Goal: Task Accomplishment & Management: Complete application form

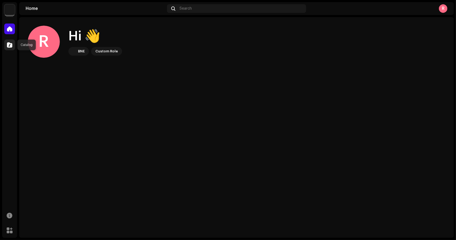
click at [9, 43] on span at bounding box center [9, 45] width 5 height 4
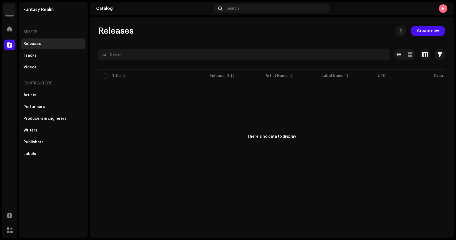
click at [423, 31] on span "Create new" at bounding box center [428, 31] width 22 height 11
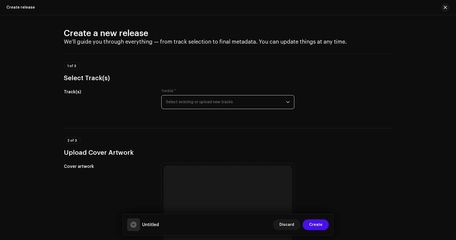
click at [221, 107] on span "Select existing or upload new tracks" at bounding box center [226, 101] width 120 height 13
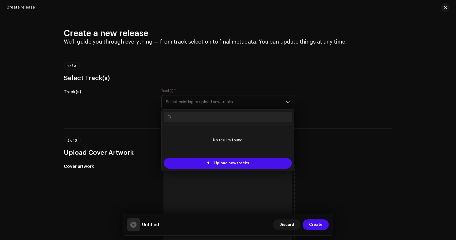
click at [377, 61] on div "1 of 3 Select Track(s)" at bounding box center [228, 68] width 328 height 29
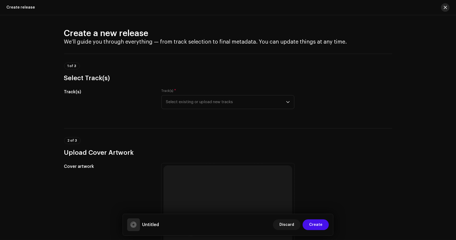
click at [447, 6] on span "button" at bounding box center [445, 7] width 3 height 4
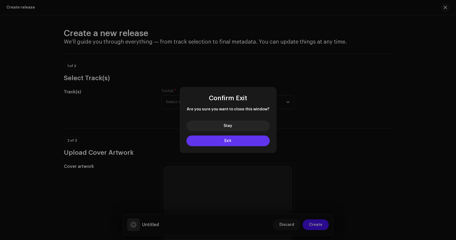
click at [228, 141] on span "Exit" at bounding box center [228, 141] width 7 height 4
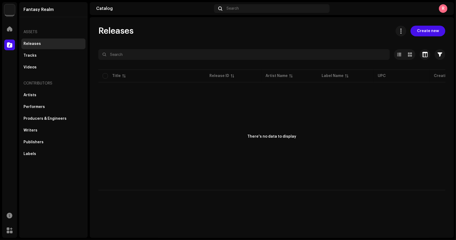
click at [8, 13] on img at bounding box center [9, 9] width 11 height 11
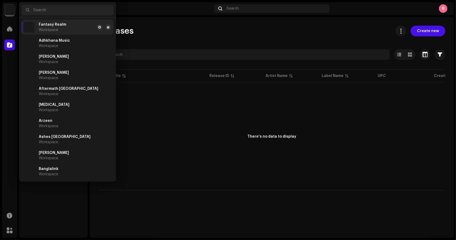
click at [10, 10] on img at bounding box center [9, 9] width 11 height 11
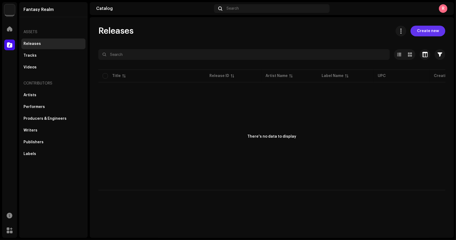
click at [432, 33] on span "Create new" at bounding box center [428, 31] width 22 height 11
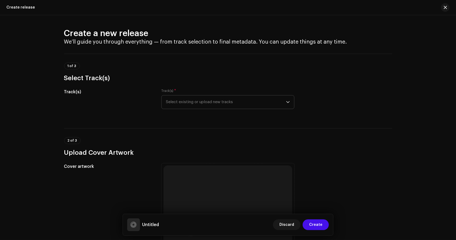
drag, startPoint x: 217, startPoint y: 110, endPoint x: 217, endPoint y: 107, distance: 3.5
click at [217, 110] on div "Track(s) * Select existing or upload new tracks" at bounding box center [228, 102] width 133 height 27
click at [217, 107] on span "Select existing or upload new tracks" at bounding box center [226, 101] width 120 height 13
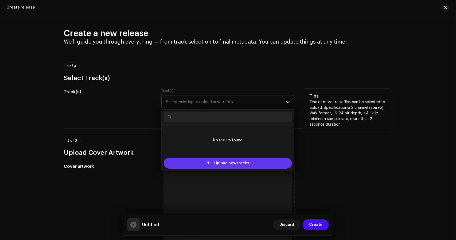
click at [230, 162] on span "Upload new tracks" at bounding box center [231, 163] width 35 height 11
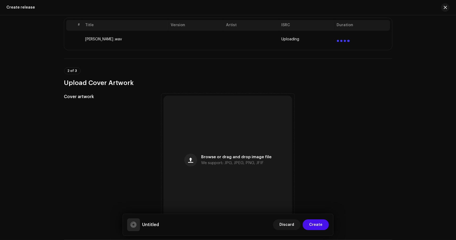
scroll to position [134, 0]
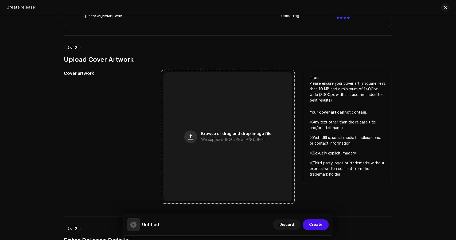
click at [191, 139] on span "button" at bounding box center [190, 137] width 5 height 4
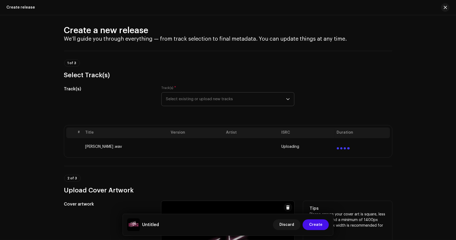
scroll to position [0, 0]
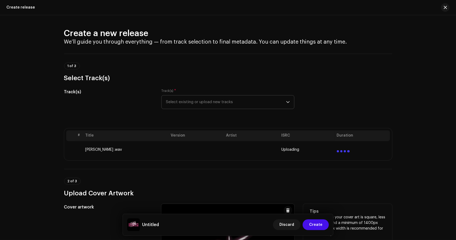
click at [412, 83] on div "Create a new release We’ll guide you through everything — from track selection …" at bounding box center [228, 127] width 456 height 225
click at [343, 146] on div at bounding box center [343, 149] width 13 height 6
click at [220, 102] on span "Select existing or upload new tracks" at bounding box center [226, 101] width 120 height 13
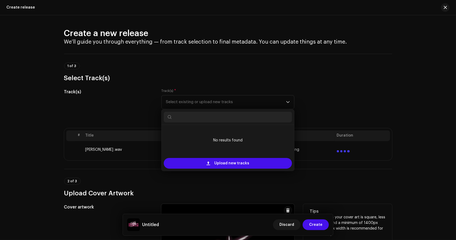
click at [314, 91] on div "Track(s) Track(s) * Select existing or upload new tracks No results found Uploa…" at bounding box center [228, 102] width 328 height 27
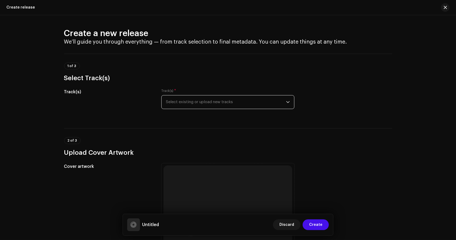
click at [186, 102] on span "Select existing or upload new tracks" at bounding box center [226, 101] width 120 height 13
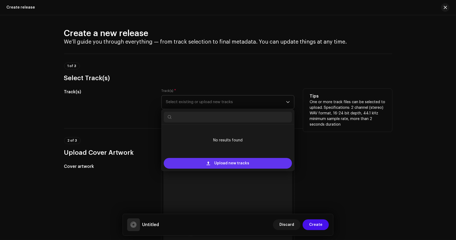
click at [200, 159] on div "Upload new tracks" at bounding box center [228, 163] width 128 height 11
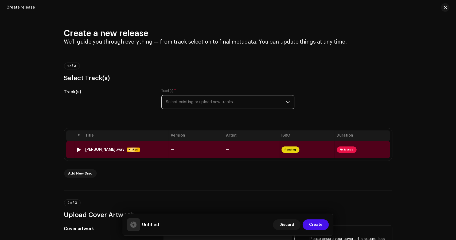
scroll to position [107, 0]
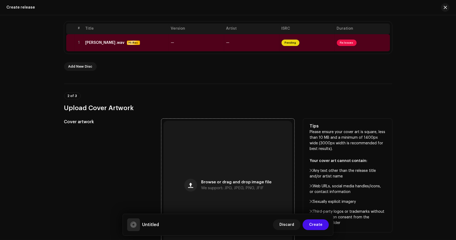
click at [194, 175] on div "Browse or drag and drop image file We support: JPG, JPEG, PNG, JFIF" at bounding box center [228, 185] width 129 height 129
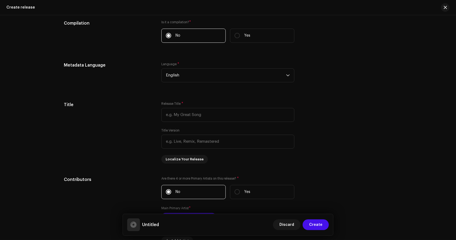
scroll to position [428, 0]
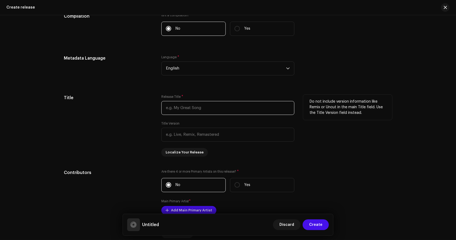
click at [196, 104] on input "text" at bounding box center [228, 108] width 133 height 14
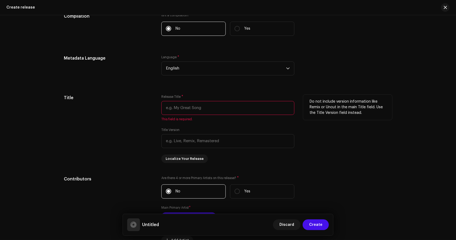
click at [185, 106] on input "text" at bounding box center [228, 108] width 133 height 14
paste input "[PERSON_NAME]"
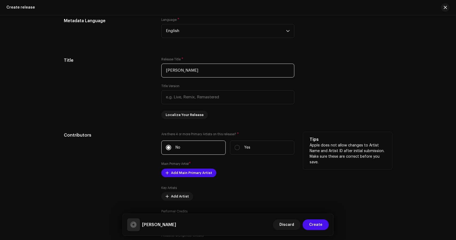
scroll to position [481, 0]
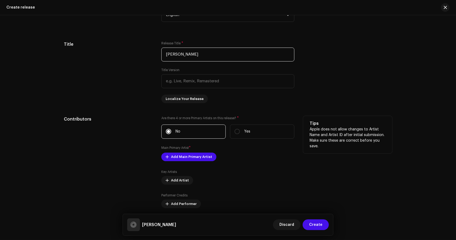
type input "[PERSON_NAME]"
click at [182, 162] on div "Are there 4 or more Primary Artists on this release? * No Yes Main Primary Arti…" at bounding box center [228, 174] width 133 height 117
click at [185, 158] on span "Add Main Primary Artist" at bounding box center [191, 157] width 41 height 11
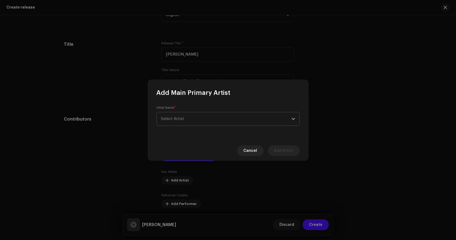
click at [194, 118] on span "Select Artist" at bounding box center [226, 118] width 131 height 13
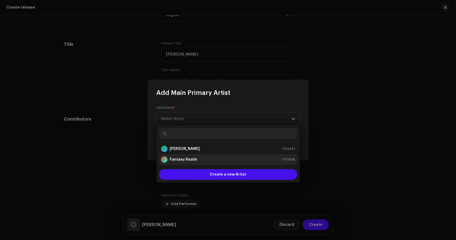
click at [189, 159] on strong "Fantasy Realm" at bounding box center [184, 159] width 28 height 5
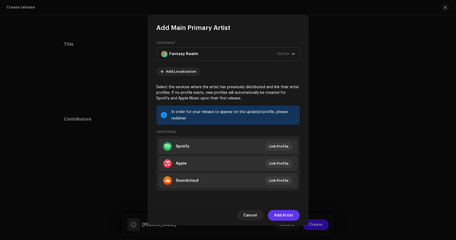
click at [288, 215] on span "Add Artist" at bounding box center [284, 215] width 19 height 11
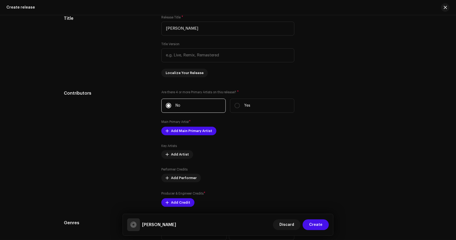
scroll to position [615, 0]
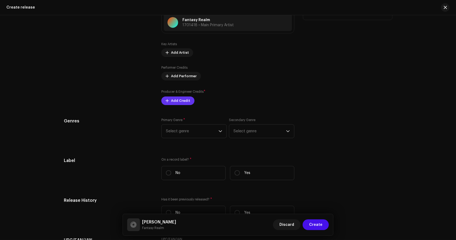
click at [183, 100] on span "Add Credit" at bounding box center [180, 100] width 19 height 11
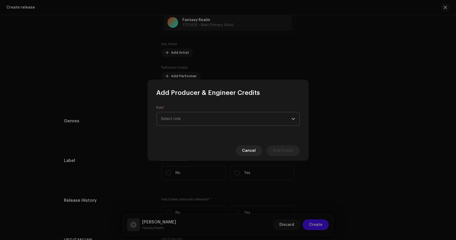
click at [203, 113] on span "Select role" at bounding box center [226, 118] width 131 height 13
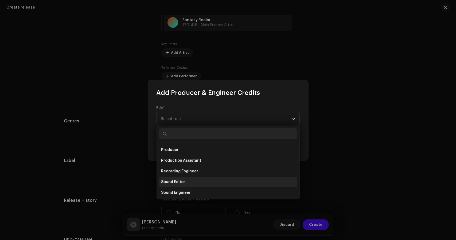
scroll to position [214, 0]
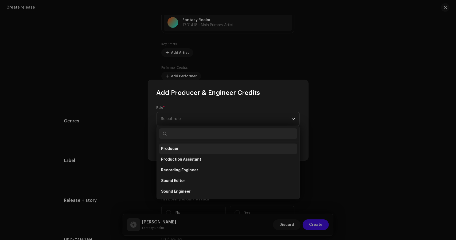
click at [170, 145] on li "Producer" at bounding box center [228, 149] width 139 height 11
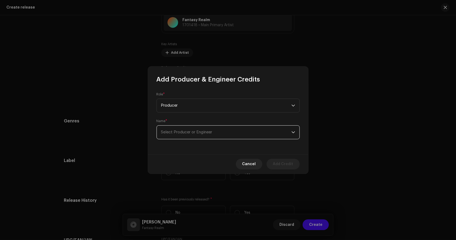
click at [185, 130] on span "Select Producer or Engineer" at bounding box center [226, 132] width 131 height 13
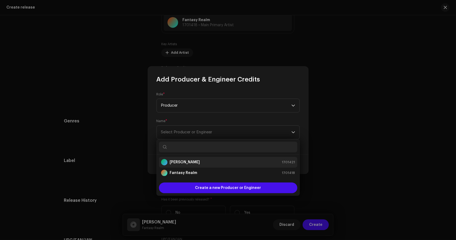
click at [183, 160] on strong "[PERSON_NAME]" at bounding box center [185, 162] width 30 height 5
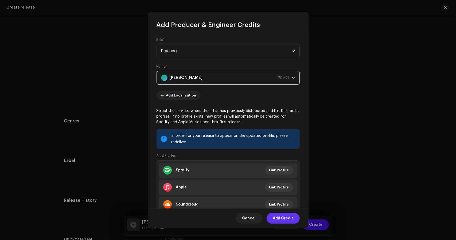
click at [288, 215] on span "Add Credit" at bounding box center [283, 218] width 20 height 11
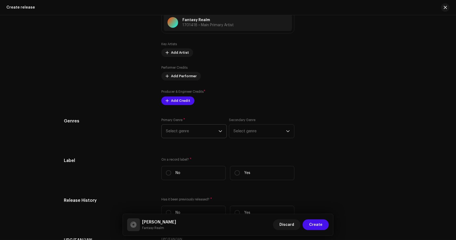
click at [194, 131] on span "Select genre" at bounding box center [192, 131] width 53 height 13
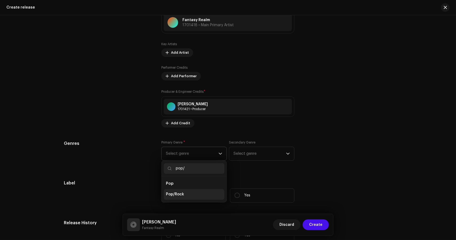
type input "pop/"
click at [188, 189] on li "Pop/Rock" at bounding box center [194, 194] width 61 height 11
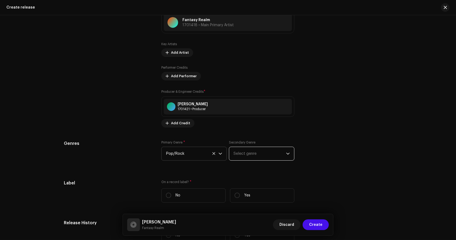
click at [257, 149] on span "Select genre" at bounding box center [260, 153] width 53 height 13
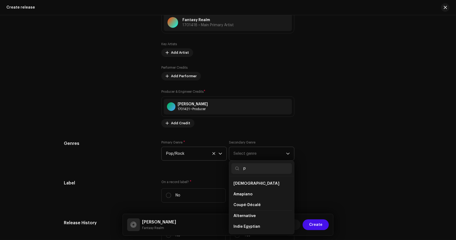
type input "pr"
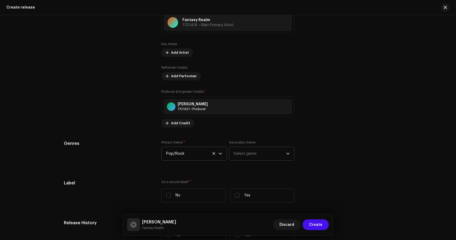
scroll to position [642, 0]
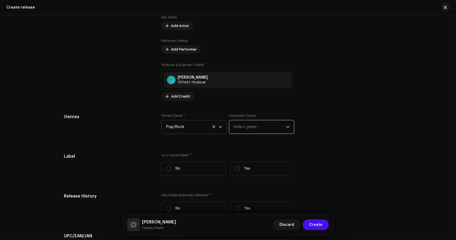
click at [254, 131] on span "Select genre" at bounding box center [260, 126] width 53 height 13
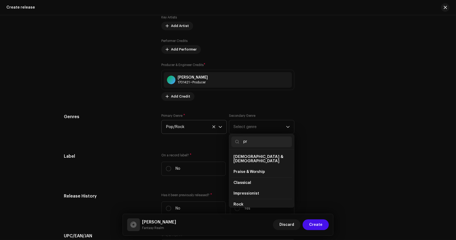
scroll to position [9, 0]
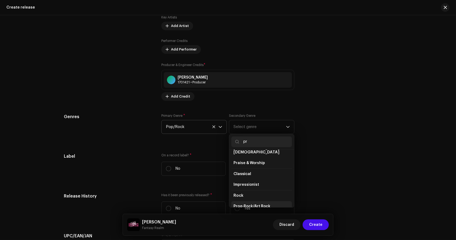
type input "pr"
click at [244, 204] on span "Prog-Rock/Art Rock" at bounding box center [252, 206] width 37 height 5
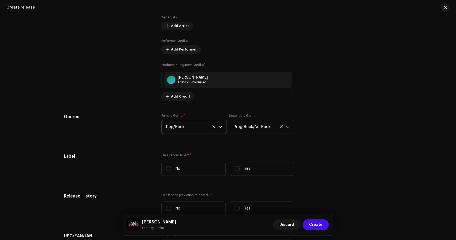
click at [256, 171] on label "Yes" at bounding box center [262, 169] width 64 height 14
click at [240, 171] on input "Yes" at bounding box center [237, 168] width 5 height 5
radio input "true"
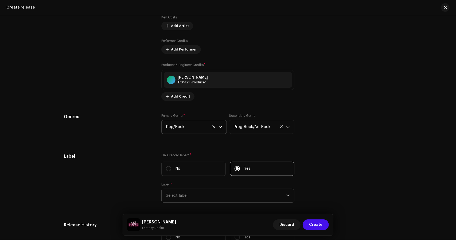
click at [193, 198] on span "Select label" at bounding box center [226, 195] width 120 height 13
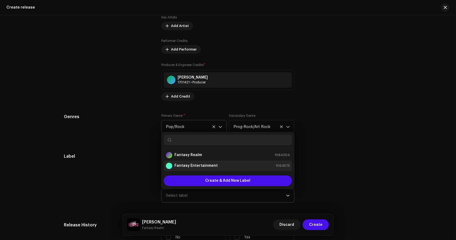
click at [199, 163] on strong "Fantasy Entertainment" at bounding box center [196, 165] width 43 height 5
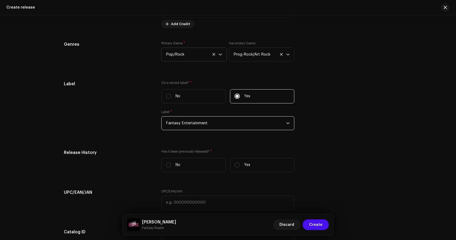
scroll to position [722, 0]
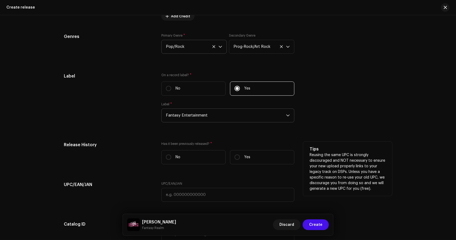
click at [153, 157] on div "Release History Has it been previously released? * No Yes Tips Reusing the same…" at bounding box center [228, 155] width 328 height 27
click at [180, 154] on label "No" at bounding box center [194, 157] width 64 height 14
click at [171, 155] on input "No" at bounding box center [168, 157] width 5 height 5
radio input "true"
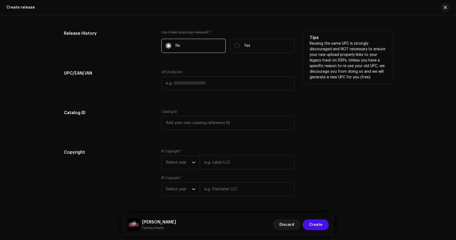
scroll to position [846, 0]
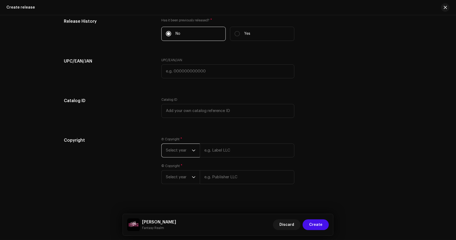
click at [189, 149] on span "Select year" at bounding box center [179, 150] width 26 height 13
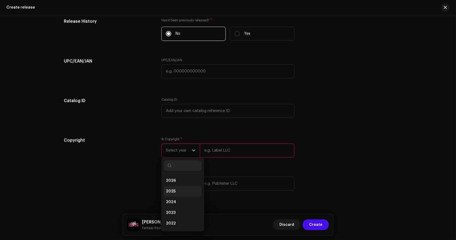
click at [175, 189] on li "2025" at bounding box center [183, 191] width 38 height 11
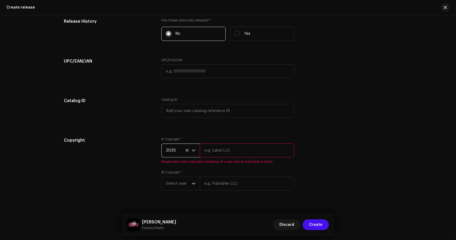
click at [209, 150] on input "text" at bounding box center [247, 151] width 95 height 14
type input "Fantasy Entertainment"
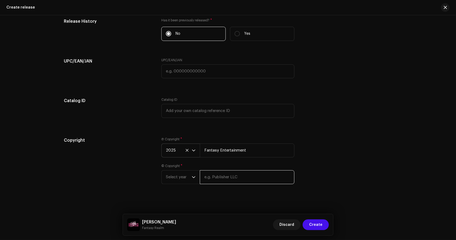
click at [218, 180] on input "text" at bounding box center [247, 177] width 95 height 14
type input "Fantasy Entertainment"
click at [191, 176] on span "Select year" at bounding box center [179, 177] width 26 height 13
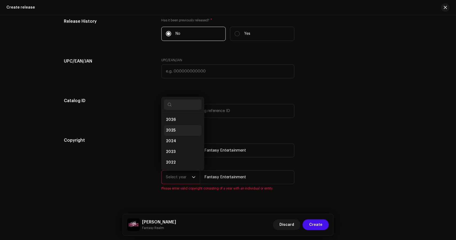
click at [172, 130] on span "2025" at bounding box center [171, 130] width 10 height 5
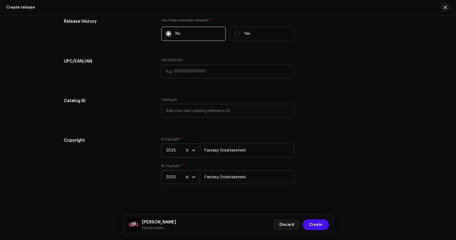
click at [329, 146] on div "Copyright Ⓟ Copyright * 2025 Fantasy Entertainment © Copyright * 2025 Fantasy E…" at bounding box center [228, 163] width 328 height 53
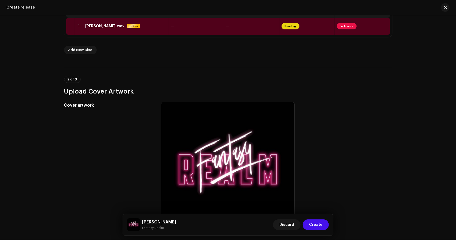
scroll to position [0, 0]
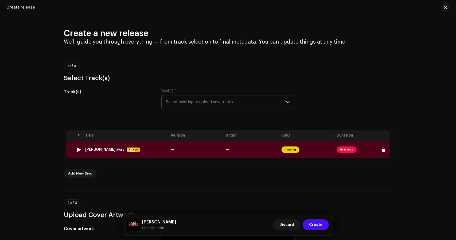
click at [115, 151] on div "Ekhono Ekhane .wav" at bounding box center [105, 150] width 39 height 4
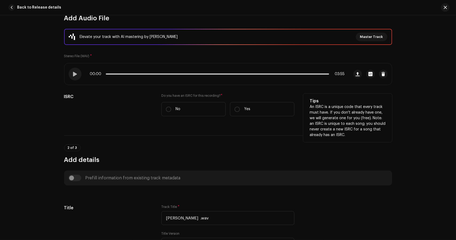
scroll to position [80, 0]
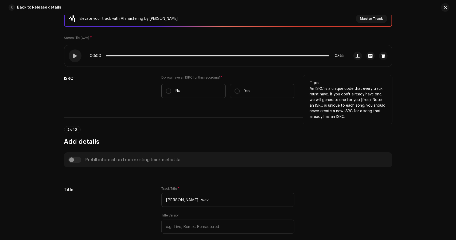
click at [182, 88] on label "No" at bounding box center [194, 91] width 64 height 14
click at [171, 89] on input "No" at bounding box center [168, 91] width 5 height 5
radio input "true"
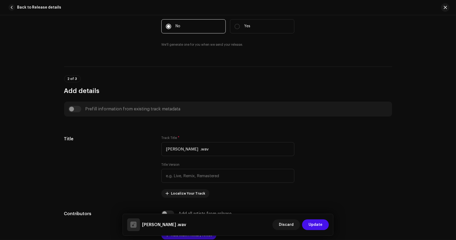
scroll to position [187, 0]
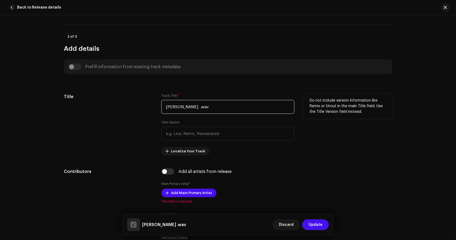
drag, startPoint x: 197, startPoint y: 109, endPoint x: 239, endPoint y: 116, distance: 42.5
click at [239, 116] on div "Track Title * Ekhono Ekhane .wav Title Version Localize Your Track" at bounding box center [228, 125] width 133 height 62
type input "[PERSON_NAME]"
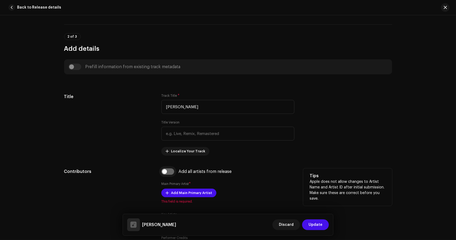
click at [167, 171] on input "checkbox" at bounding box center [168, 171] width 13 height 6
checkbox input "true"
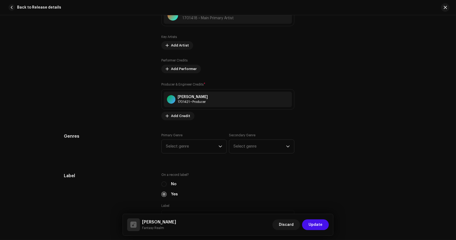
scroll to position [455, 0]
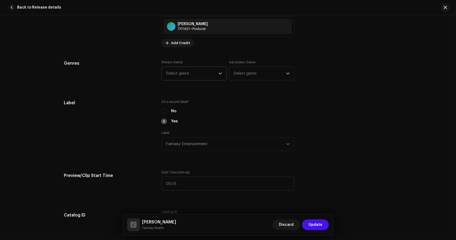
click at [192, 77] on span "Select genre" at bounding box center [192, 73] width 53 height 13
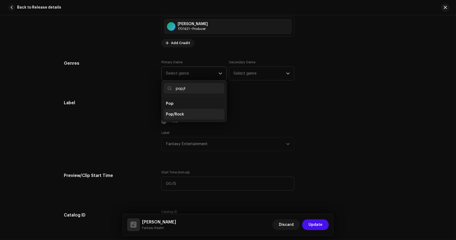
type input "pop/r"
click at [170, 114] on span "Pop/Rock" at bounding box center [175, 114] width 18 height 5
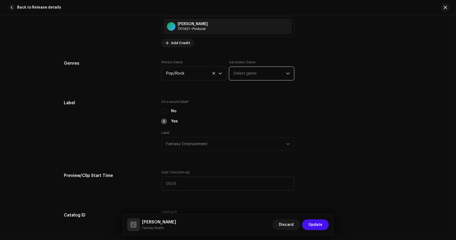
drag, startPoint x: 248, startPoint y: 76, endPoint x: 258, endPoint y: 77, distance: 10.2
click at [248, 76] on span "Select genre" at bounding box center [260, 73] width 53 height 13
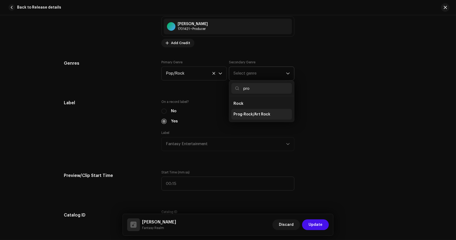
type input "pro"
click at [251, 112] on span "Prog-Rock/Art Rock" at bounding box center [252, 114] width 37 height 5
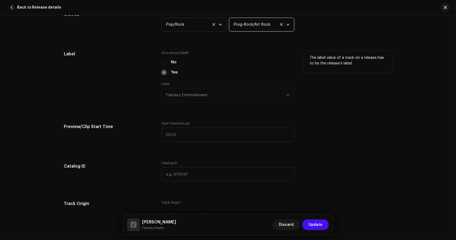
scroll to position [508, 0]
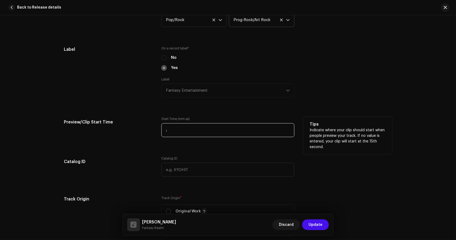
click at [184, 133] on input ":" at bounding box center [228, 130] width 133 height 14
drag, startPoint x: 168, startPoint y: 129, endPoint x: 171, endPoint y: 131, distance: 3.6
click at [168, 129] on input "01:30" at bounding box center [228, 130] width 133 height 14
click at [183, 131] on input "03:30" at bounding box center [228, 130] width 133 height 14
type input "03:07"
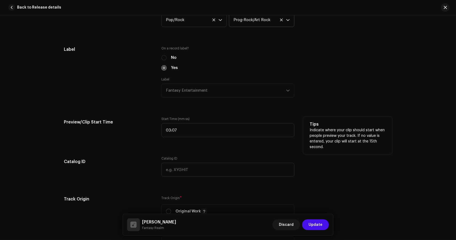
click at [187, 139] on div "Start Time (mm:ss) 03:07" at bounding box center [228, 130] width 133 height 27
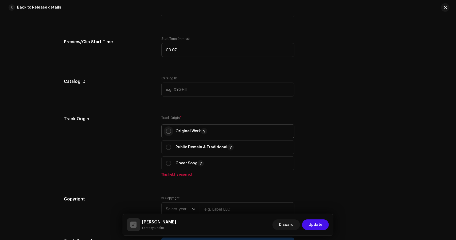
click at [167, 129] on input "radio" at bounding box center [168, 131] width 5 height 5
radio input "true"
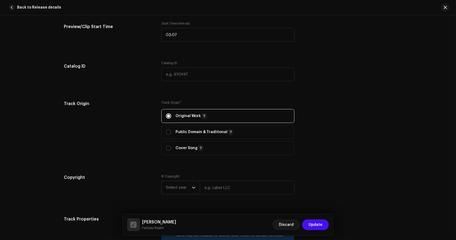
scroll to position [642, 0]
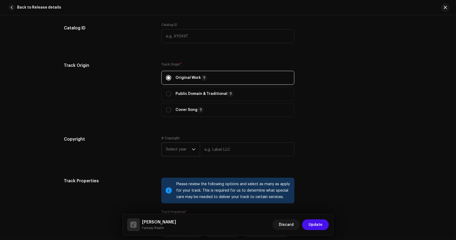
click at [183, 146] on span "Select year" at bounding box center [179, 149] width 26 height 13
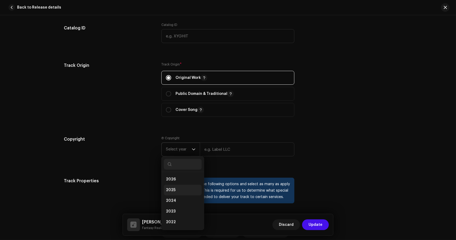
click at [173, 189] on span "2025" at bounding box center [171, 190] width 10 height 5
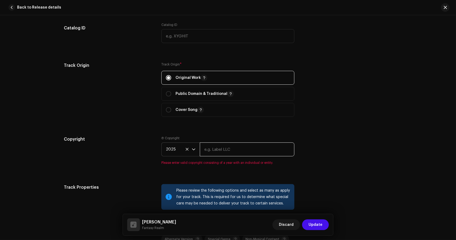
click at [224, 150] on input "text" at bounding box center [247, 150] width 95 height 14
type input "Fantasy Entertainment"
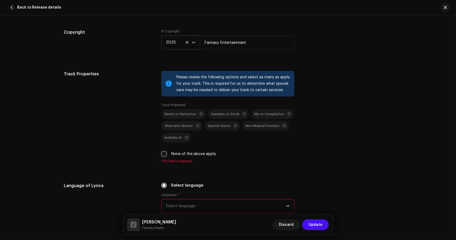
click at [166, 152] on input "None of the above apply" at bounding box center [164, 153] width 5 height 5
checkbox input "true"
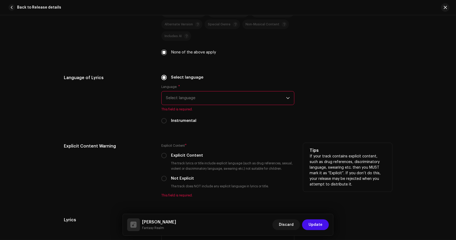
scroll to position [856, 0]
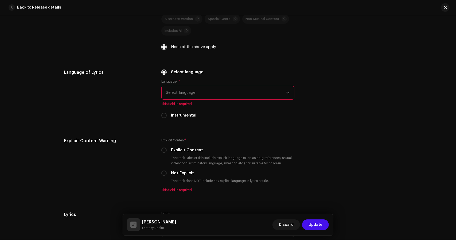
click at [180, 97] on span "Select language" at bounding box center [226, 92] width 120 height 13
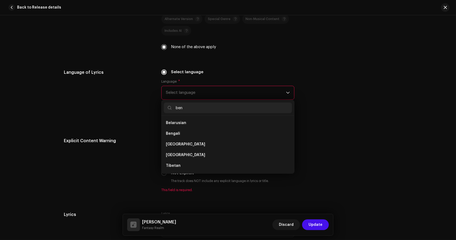
scroll to position [0, 0]
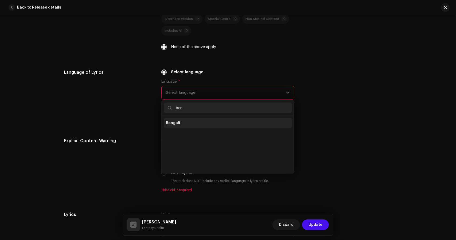
type input "ben"
click at [180, 122] on li "Bengali" at bounding box center [228, 123] width 128 height 11
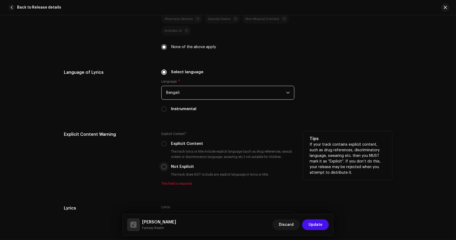
click at [162, 167] on input "Not Explicit" at bounding box center [164, 166] width 5 height 5
radio input "true"
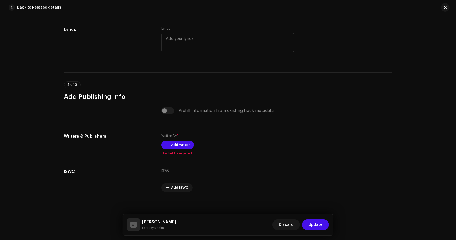
scroll to position [1030, 0]
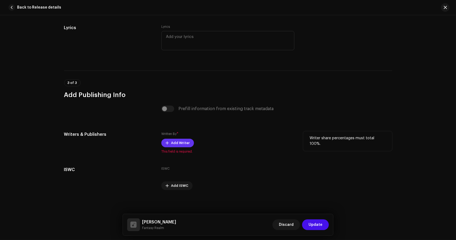
click at [166, 143] on span at bounding box center [167, 143] width 3 height 4
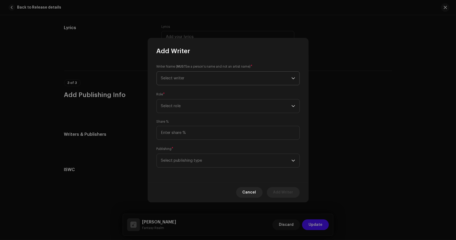
click at [213, 78] on span "Select writer" at bounding box center [226, 78] width 131 height 13
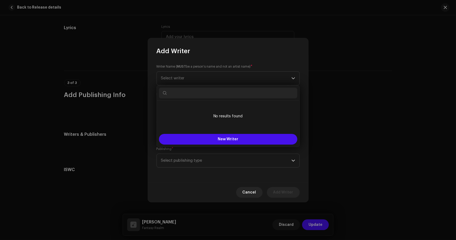
paste input "Dibbo Nasser"
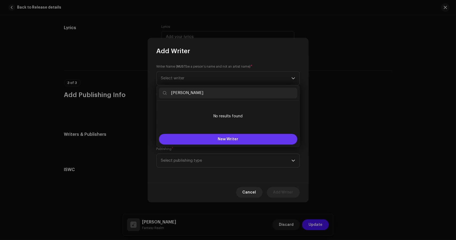
type input "Dibbo Nasser"
click at [222, 140] on span "New Writer" at bounding box center [228, 139] width 21 height 4
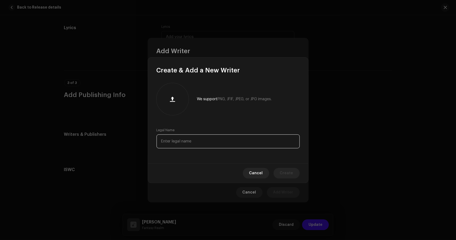
click at [204, 144] on input "text" at bounding box center [228, 142] width 143 height 14
paste input "Dibbo Nasser"
type input "Dibbo Nasser"
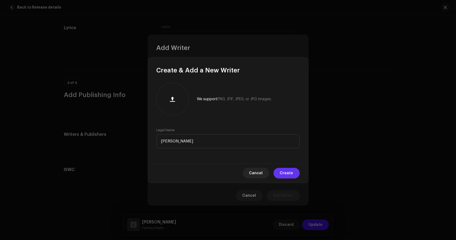
click at [288, 172] on span "Create" at bounding box center [286, 173] width 13 height 11
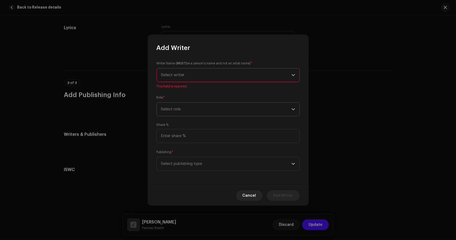
click at [187, 113] on span "Select role" at bounding box center [226, 109] width 131 height 13
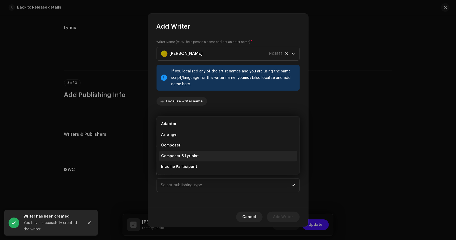
click at [186, 153] on span "Composer & Lyricist" at bounding box center [180, 155] width 38 height 5
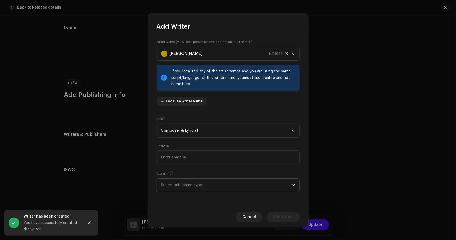
click at [199, 186] on span "Select publishing type" at bounding box center [226, 185] width 131 height 13
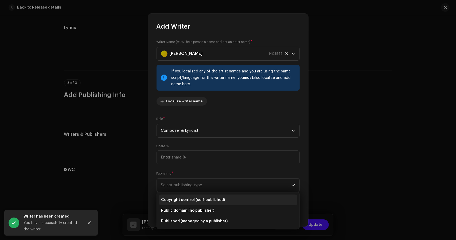
click at [196, 201] on span "Copyright control (self-published)" at bounding box center [193, 199] width 64 height 5
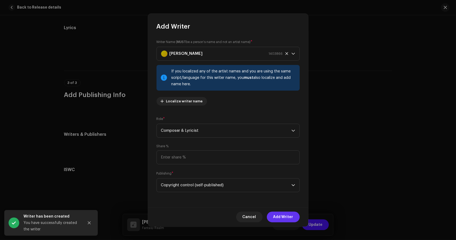
click at [287, 218] on span "Add Writer" at bounding box center [284, 217] width 20 height 11
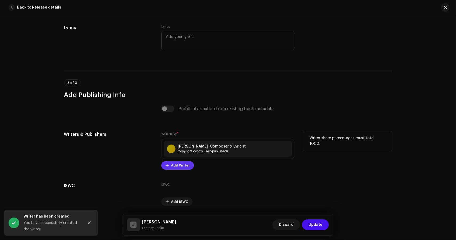
click at [182, 162] on span "Add Writer" at bounding box center [180, 165] width 19 height 11
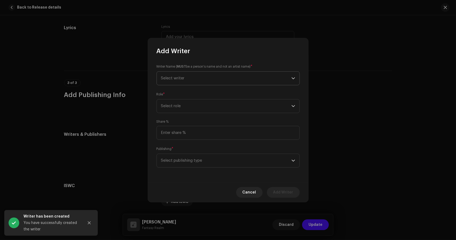
click at [175, 78] on span "Select writer" at bounding box center [173, 78] width 24 height 4
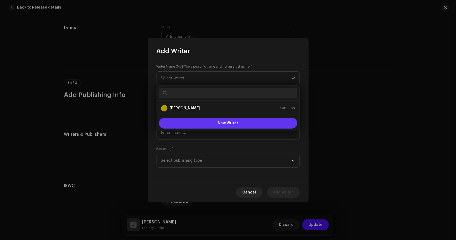
click at [215, 124] on button "New Writer" at bounding box center [228, 123] width 139 height 11
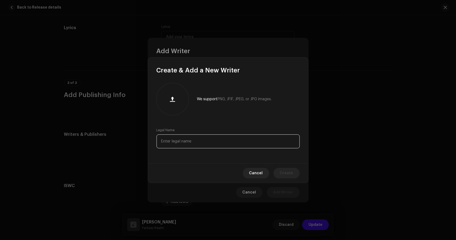
paste input "Farhan Refat"
click at [195, 147] on input "text" at bounding box center [228, 142] width 143 height 14
type input "Farhan Refat"
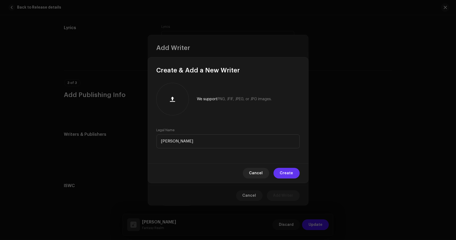
click at [285, 175] on span "Create" at bounding box center [286, 173] width 13 height 11
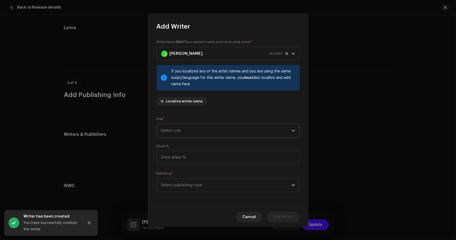
click at [195, 133] on span "Select role" at bounding box center [226, 130] width 131 height 13
click at [191, 174] on li "Composer & Lyricist" at bounding box center [228, 177] width 139 height 11
click at [193, 188] on span "Select publishing type" at bounding box center [226, 185] width 131 height 13
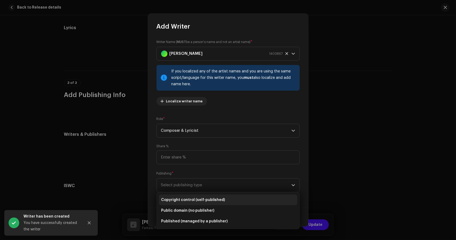
click at [193, 199] on span "Copyright control (self-published)" at bounding box center [193, 199] width 64 height 5
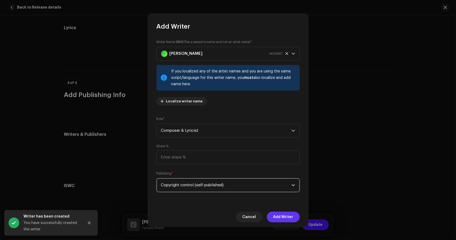
click at [284, 218] on span "Add Writer" at bounding box center [284, 217] width 20 height 11
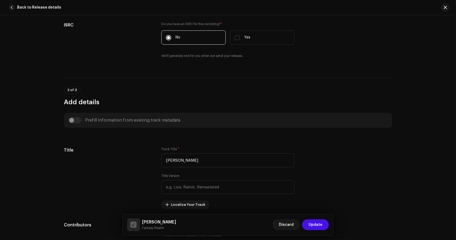
scroll to position [0, 0]
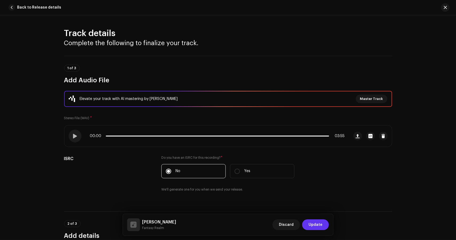
click at [317, 221] on span "Update" at bounding box center [316, 225] width 14 height 11
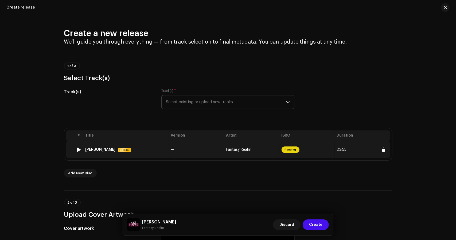
click at [172, 149] on span "—" at bounding box center [172, 150] width 3 height 4
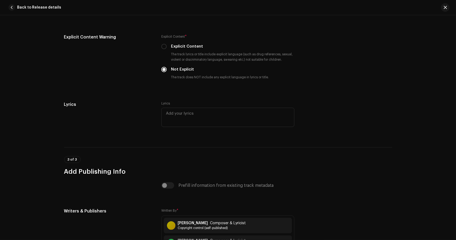
scroll to position [1063, 0]
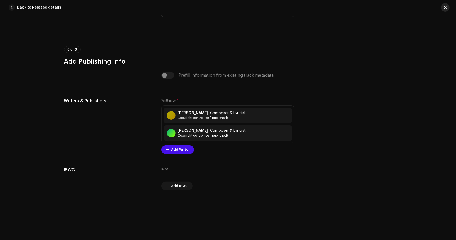
click at [449, 8] on button "button" at bounding box center [446, 7] width 9 height 9
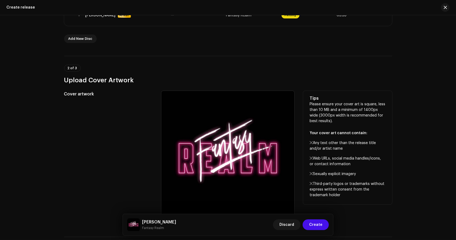
scroll to position [134, 0]
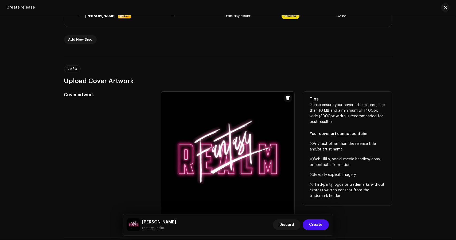
click at [287, 98] on span at bounding box center [288, 98] width 4 height 4
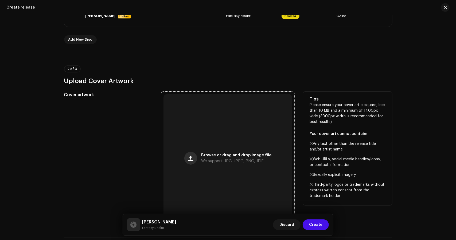
click at [192, 160] on span "button" at bounding box center [190, 158] width 5 height 4
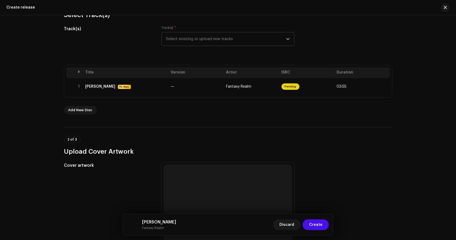
scroll to position [27, 0]
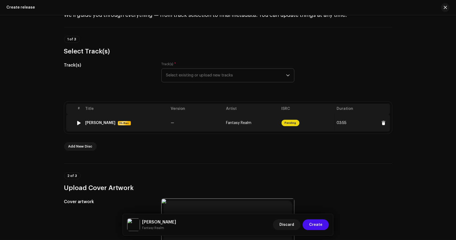
click at [105, 116] on td "Ekhono Ekhane Hi-Res" at bounding box center [126, 122] width 86 height 17
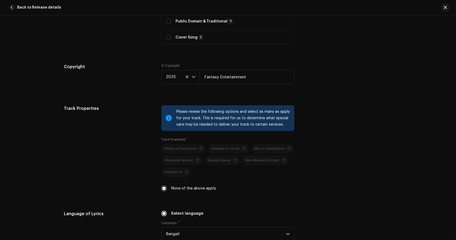
scroll to position [882, 0]
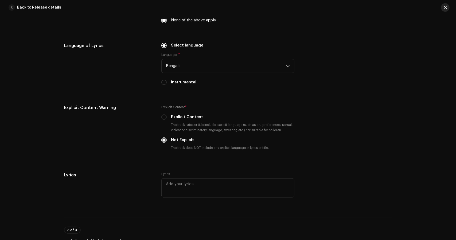
click at [446, 9] on span "button" at bounding box center [445, 7] width 3 height 4
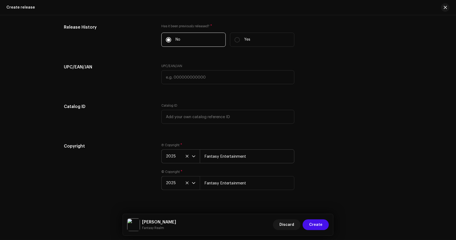
scroll to position [846, 0]
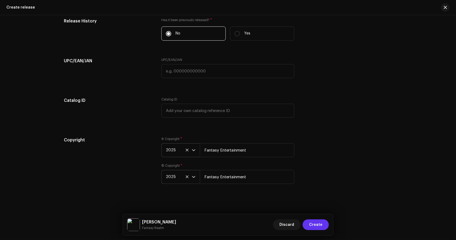
click at [314, 227] on span "Create" at bounding box center [315, 225] width 13 height 11
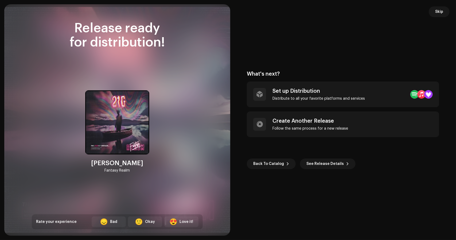
drag, startPoint x: 444, startPoint y: 11, endPoint x: 441, endPoint y: 13, distance: 3.6
click at [444, 11] on button "Skip" at bounding box center [439, 11] width 21 height 11
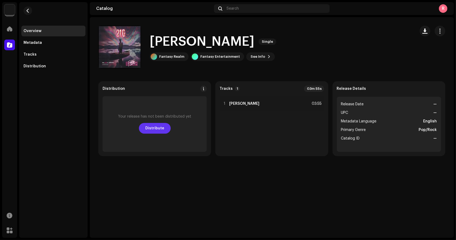
click at [163, 130] on span "Distribute" at bounding box center [154, 128] width 19 height 11
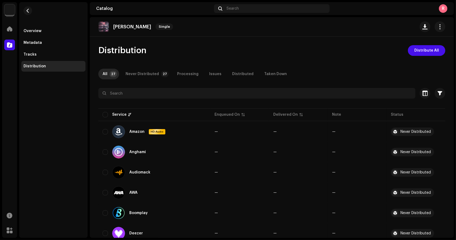
click at [136, 50] on span "Distribution" at bounding box center [122, 50] width 48 height 11
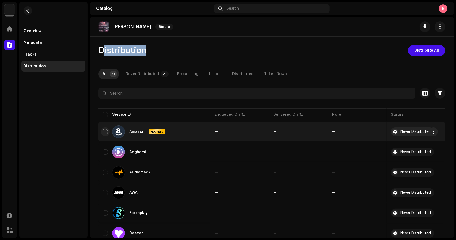
click at [106, 132] on input "checkbox" at bounding box center [105, 131] width 5 height 5
checkbox input "true"
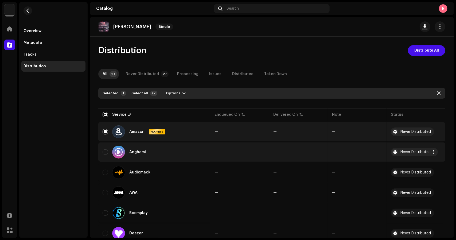
click at [108, 149] on div "Anghami" at bounding box center [154, 152] width 103 height 13
click at [108, 152] on input "Row Unselected" at bounding box center [105, 151] width 5 height 5
checkbox input "true"
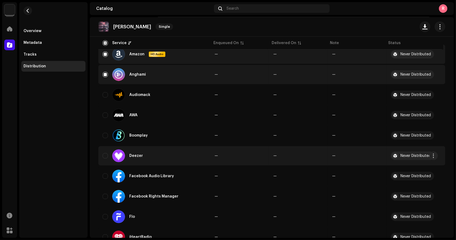
scroll to position [80, 0]
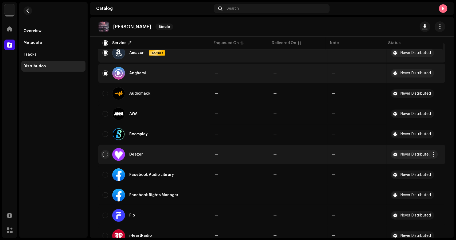
click at [104, 152] on input "Row Unselected" at bounding box center [105, 154] width 5 height 5
checkbox input "true"
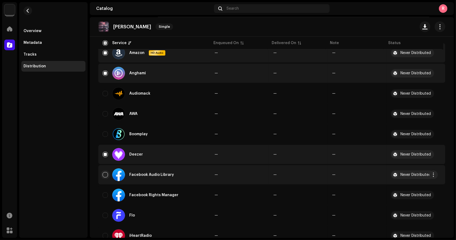
click at [104, 177] on div "Facebook Audio Library" at bounding box center [154, 174] width 103 height 13
click at [106, 175] on input "Row Unselected" at bounding box center [105, 174] width 5 height 5
checkbox input "true"
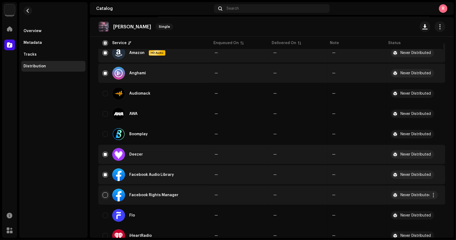
click at [104, 195] on input "Row Unselected" at bounding box center [105, 195] width 5 height 5
checkbox input "true"
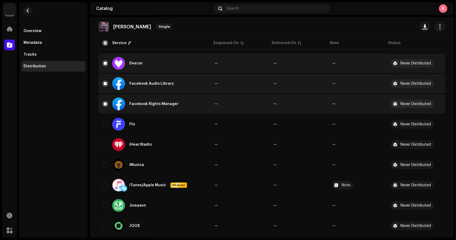
scroll to position [187, 0]
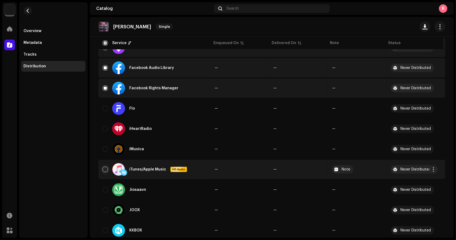
click at [106, 169] on input "Row Unselected" at bounding box center [105, 169] width 5 height 5
checkbox input "true"
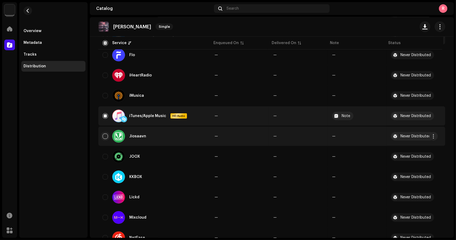
click at [104, 136] on input "Row Unselected" at bounding box center [105, 136] width 5 height 5
checkbox input "true"
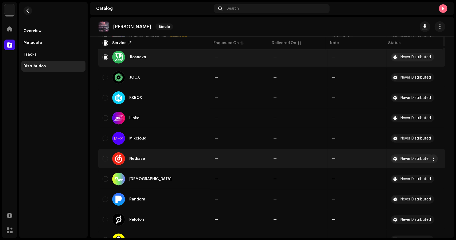
scroll to position [321, 0]
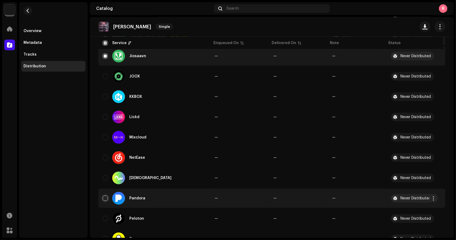
click at [105, 198] on input "Row Unselected" at bounding box center [105, 198] width 5 height 5
checkbox input "true"
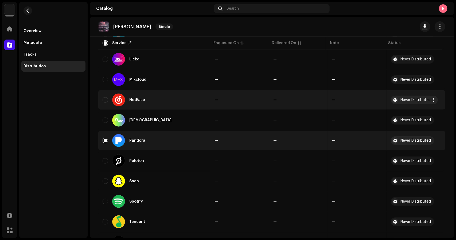
scroll to position [401, 0]
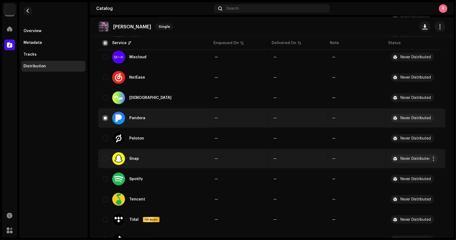
click at [102, 161] on td "Snap" at bounding box center [154, 158] width 112 height 19
click at [108, 159] on input "Row Unselected" at bounding box center [105, 158] width 5 height 5
checkbox input "true"
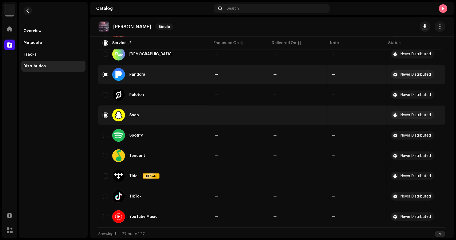
scroll to position [447, 0]
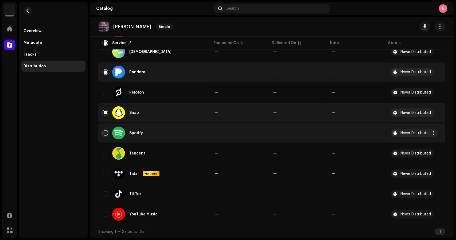
click at [103, 133] on input "Row Unselected" at bounding box center [105, 133] width 5 height 5
checkbox input "true"
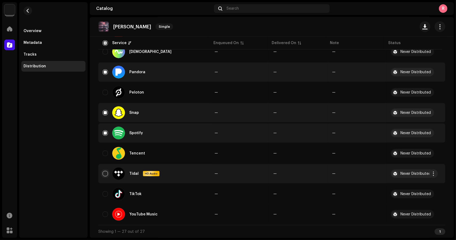
click at [105, 173] on input "Row Unselected" at bounding box center [105, 173] width 5 height 5
checkbox input "true"
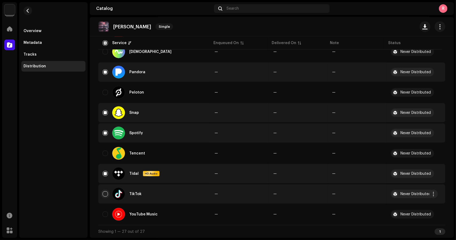
click at [106, 196] on input "Row Unselected" at bounding box center [105, 193] width 5 height 5
checkbox input "true"
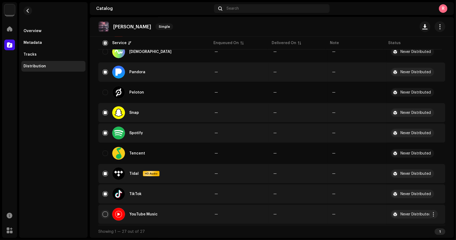
click at [106, 216] on input "Row Unselected" at bounding box center [105, 214] width 5 height 5
checkbox input "true"
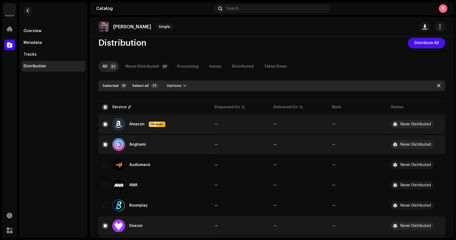
scroll to position [0, 0]
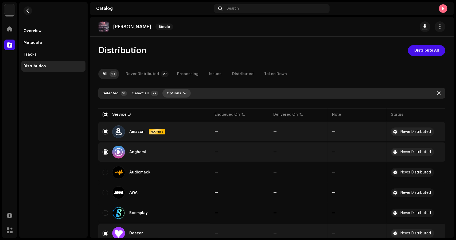
click at [183, 92] on span "button" at bounding box center [184, 93] width 3 height 4
click at [171, 105] on span "Distribute" at bounding box center [173, 105] width 19 height 4
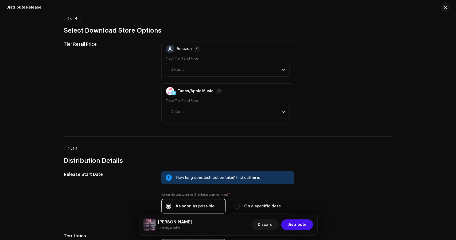
scroll to position [524, 0]
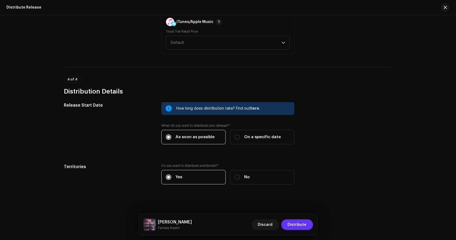
click at [297, 224] on span "Distribute" at bounding box center [297, 225] width 19 height 11
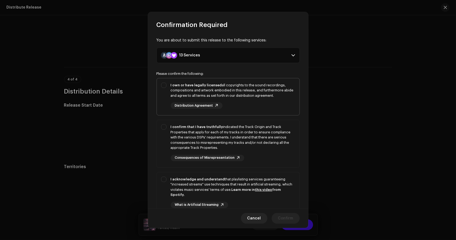
click at [185, 97] on div "I own or have legally licensed all copyrights to the sound recordings, composit…" at bounding box center [233, 91] width 125 height 16
checkbox input "true"
click at [187, 138] on div "I confirm that I have truthfully indicated the Track Origin and Track Propertie…" at bounding box center [233, 137] width 125 height 26
checkbox input "true"
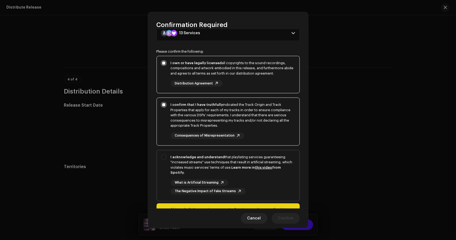
scroll to position [51, 0]
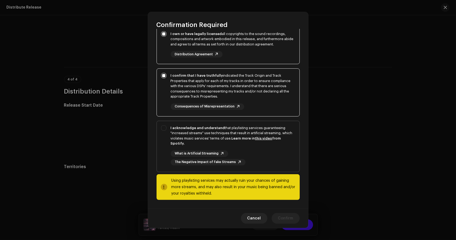
click at [174, 121] on p-togglebutton "I acknowledge and understand that playlisting services guaranteeing "increased …" at bounding box center [228, 146] width 143 height 51
checkbox input "true"
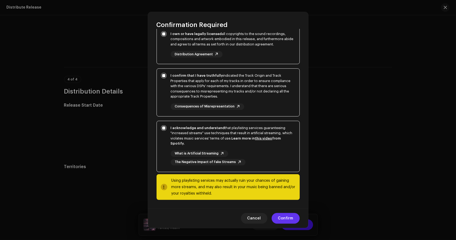
click at [291, 220] on span "Confirm" at bounding box center [285, 218] width 15 height 11
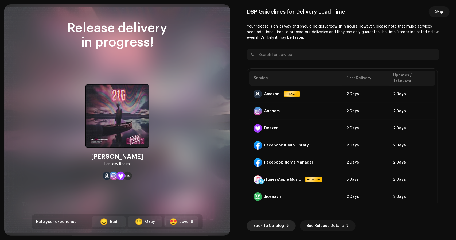
click at [270, 230] on span "Back To Catalog" at bounding box center [269, 226] width 31 height 11
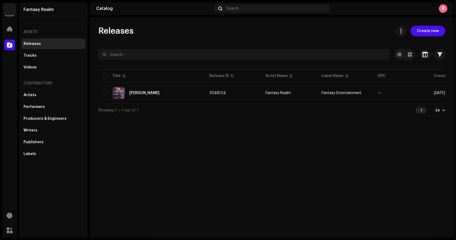
drag, startPoint x: 2, startPoint y: 5, endPoint x: 10, endPoint y: 8, distance: 8.5
click at [2, 5] on div "Fantasy Realm Home Catalog Resources Marketplace Fantasy Realm Assets Releases …" at bounding box center [228, 120] width 456 height 240
click at [11, 9] on img at bounding box center [9, 9] width 11 height 11
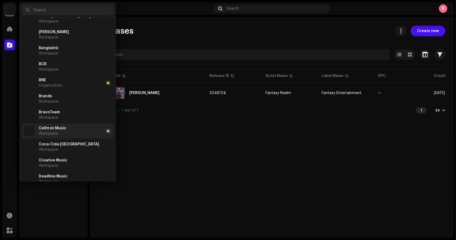
scroll to position [134, 0]
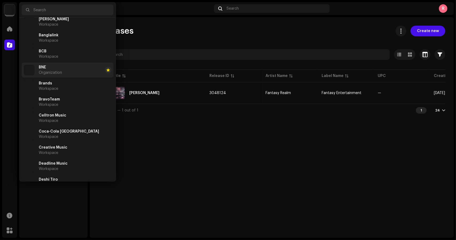
click at [51, 71] on span "Organization" at bounding box center [50, 73] width 23 height 4
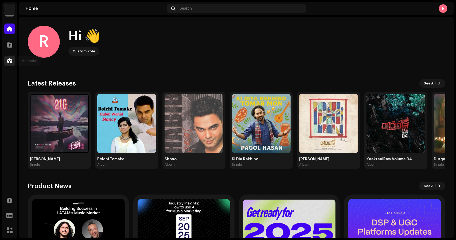
click at [8, 59] on span at bounding box center [9, 61] width 5 height 4
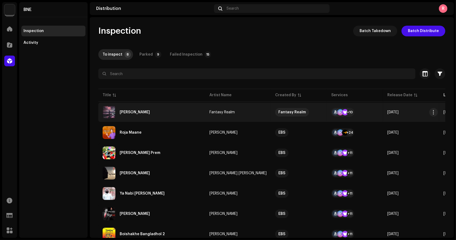
click at [132, 108] on div "[PERSON_NAME]" at bounding box center [152, 112] width 98 height 13
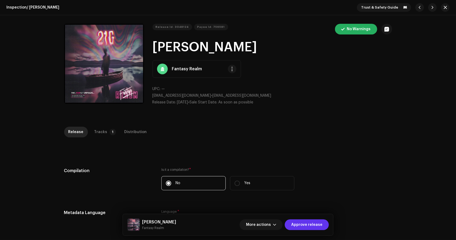
click at [311, 220] on span "Approve release" at bounding box center [306, 225] width 31 height 11
click at [322, 225] on span "Approve release" at bounding box center [306, 225] width 31 height 11
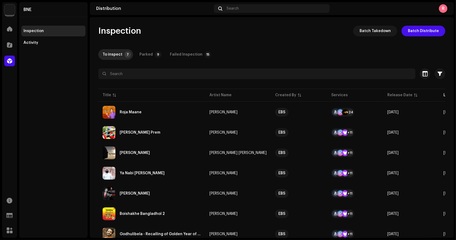
click at [4, 11] on img at bounding box center [9, 9] width 11 height 11
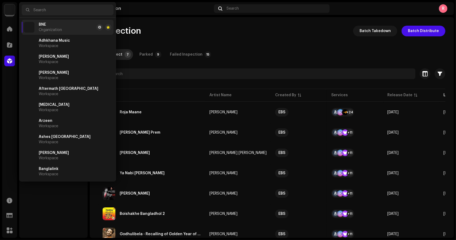
click at [160, 31] on div "Inspection Batch Takedown Batch Distribute" at bounding box center [271, 31] width 347 height 11
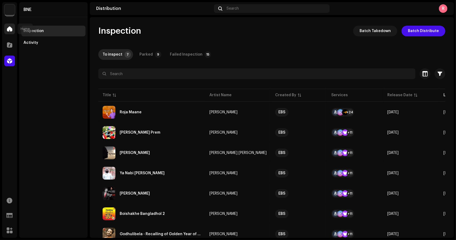
click at [7, 29] on span at bounding box center [9, 29] width 5 height 4
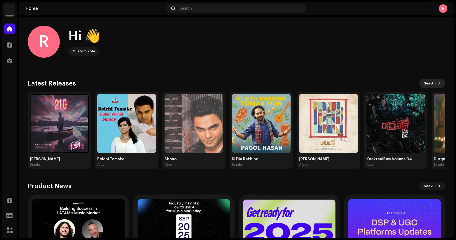
click at [438, 82] on span at bounding box center [439, 83] width 3 height 4
